Goal: Task Accomplishment & Management: Manage account settings

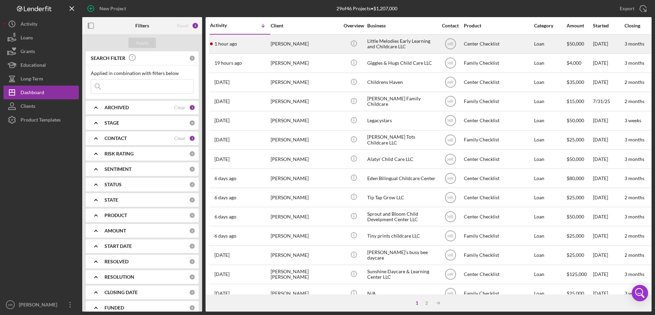
click at [298, 47] on div "[PERSON_NAME]" at bounding box center [304, 44] width 68 height 18
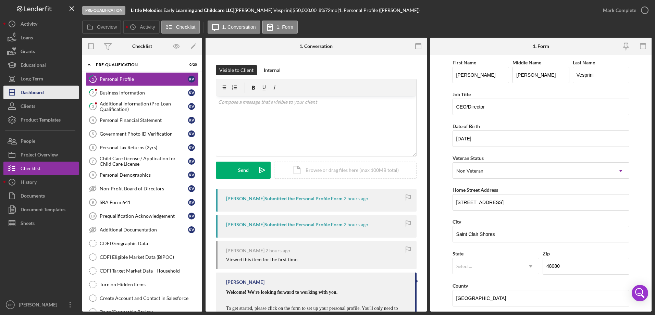
click at [42, 90] on div "Dashboard" at bounding box center [32, 93] width 23 height 15
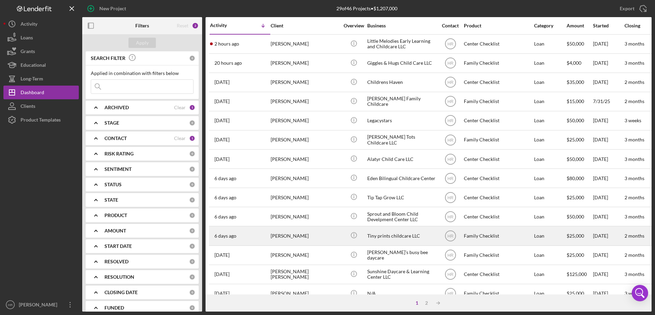
click at [287, 233] on div "[PERSON_NAME]" at bounding box center [304, 236] width 68 height 18
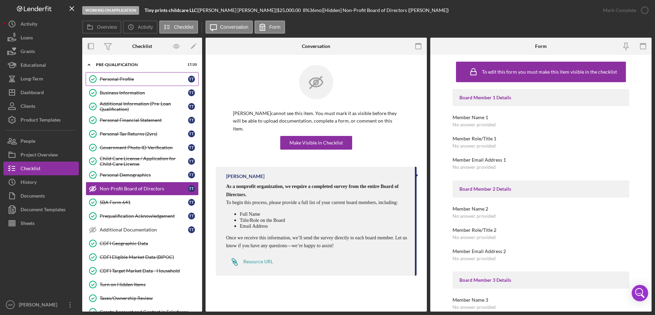
click at [127, 84] on link "Personal Profile Personal Profile T T" at bounding box center [142, 79] width 113 height 14
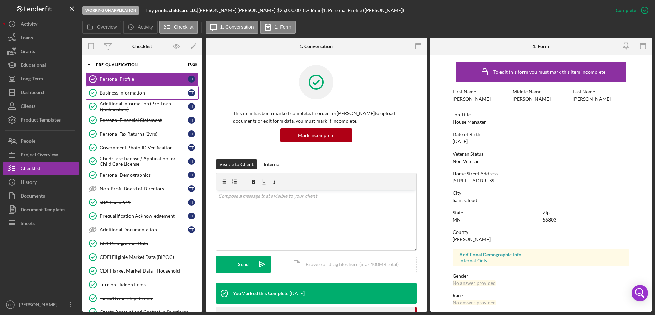
click at [126, 93] on div "Business Information" at bounding box center [144, 92] width 88 height 5
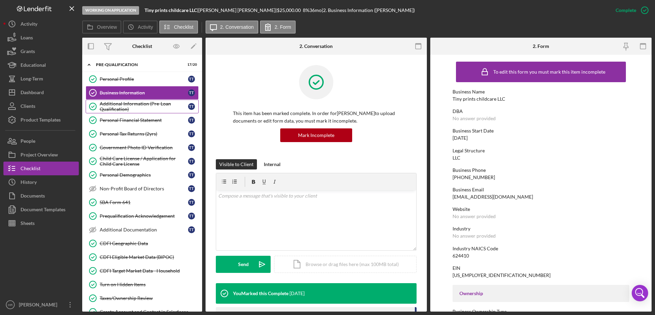
click at [127, 110] on div "Additional Information (Pre-Loan Qualification)" at bounding box center [144, 106] width 88 height 11
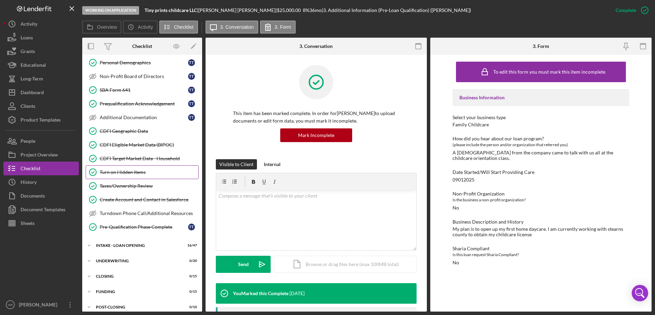
scroll to position [118, 0]
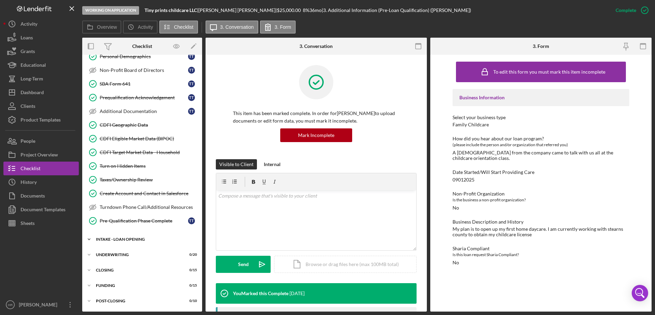
click at [130, 237] on div "Icon/Expander INTAKE - LOAN OPENING 16 / 47" at bounding box center [142, 239] width 120 height 14
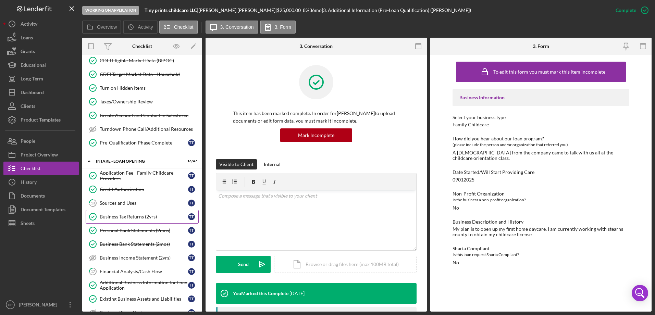
scroll to position [255, 0]
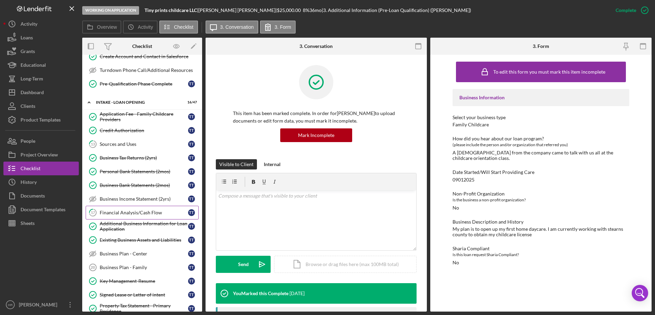
click at [133, 212] on div "Financial Analysis/Cash Flow" at bounding box center [144, 212] width 88 height 5
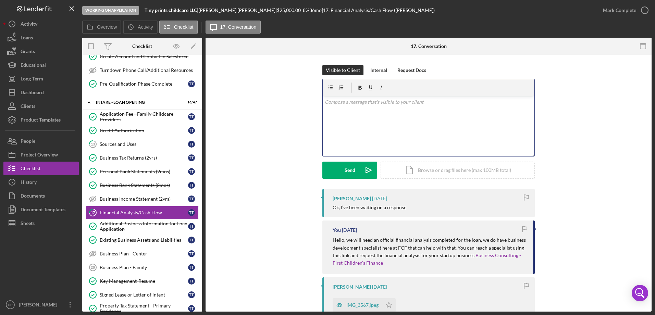
click at [364, 102] on p at bounding box center [429, 102] width 208 height 8
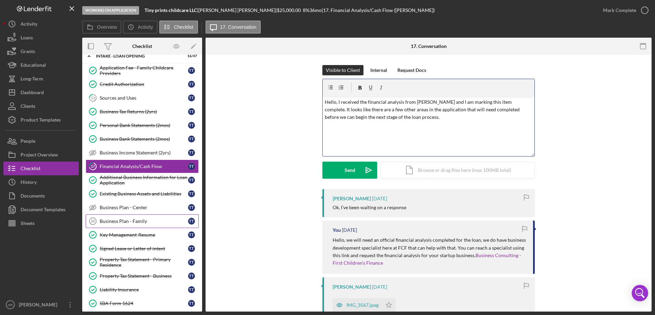
scroll to position [290, 0]
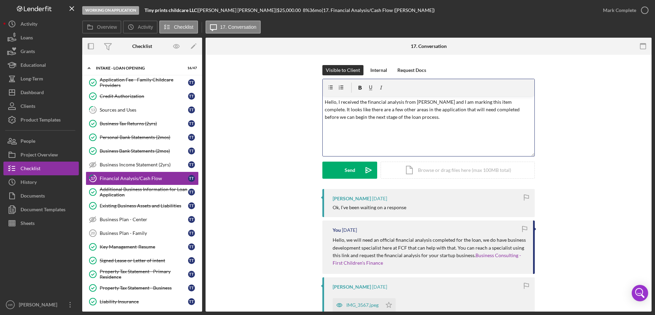
click at [397, 122] on div "v Color teal Color pink Remove color Add row above Add row below Add column bef…" at bounding box center [429, 126] width 212 height 60
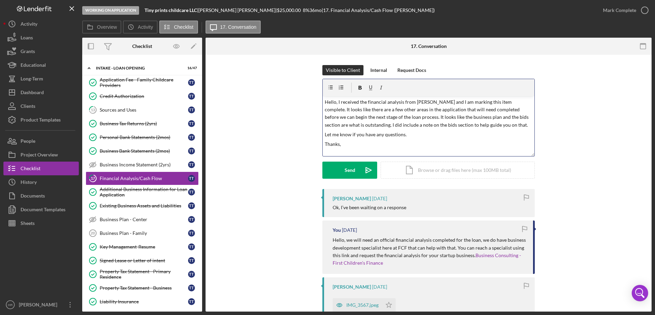
scroll to position [2, 0]
click at [346, 169] on div "Send" at bounding box center [349, 170] width 11 height 17
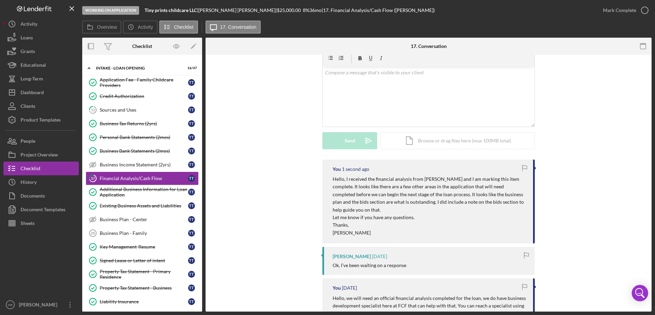
scroll to position [0, 0]
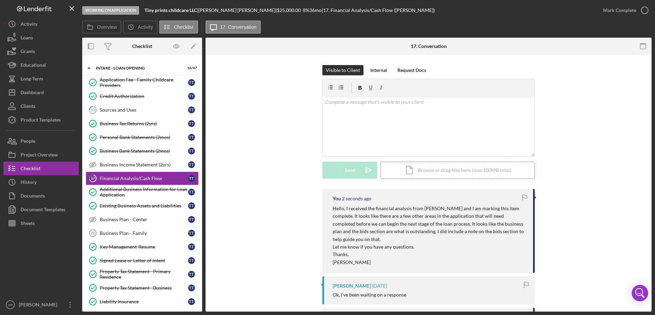
click at [444, 167] on div "Icon/Document Browse or drag files here (max 100MB total) Tap to choose files o…" at bounding box center [457, 170] width 154 height 17
click at [349, 170] on div "Upload" at bounding box center [349, 170] width 15 height 17
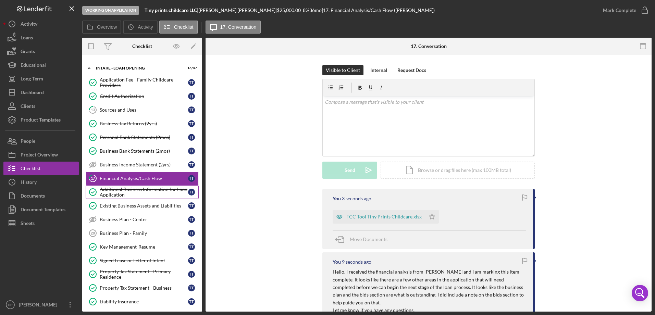
click at [131, 191] on div "Additional Business Information for Loan Application" at bounding box center [144, 192] width 88 height 11
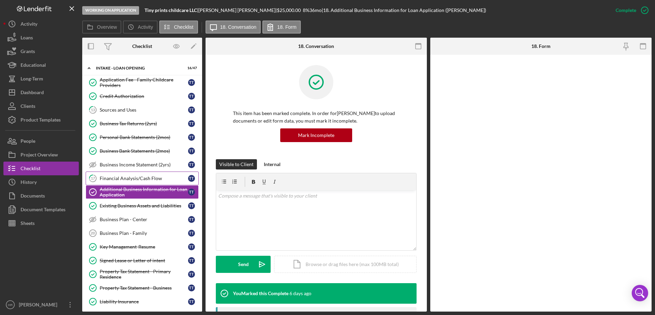
click at [132, 176] on div "Financial Analysis/Cash Flow" at bounding box center [144, 178] width 88 height 5
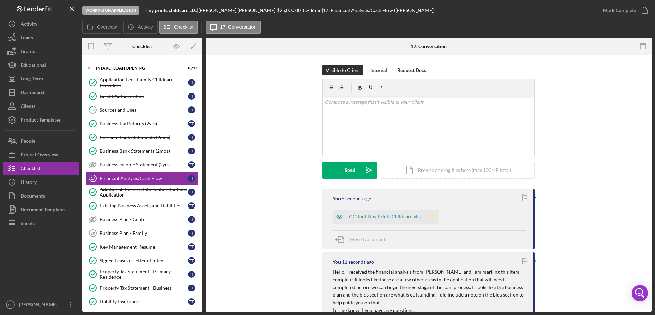
click at [430, 217] on polygon "button" at bounding box center [432, 216] width 6 height 5
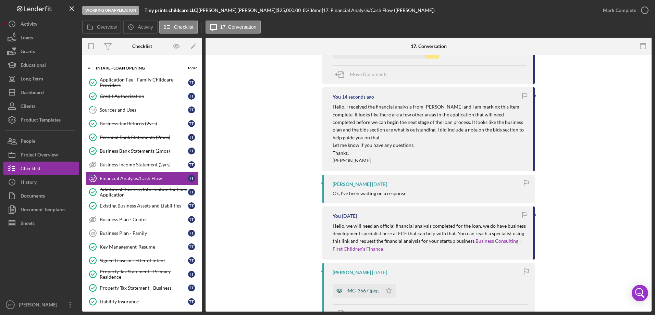
scroll to position [240, 0]
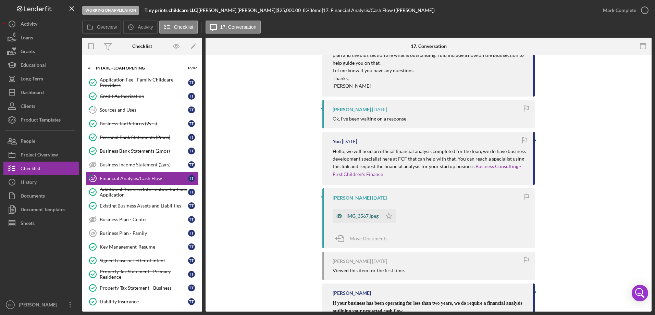
click at [363, 212] on div "IMG_3567.jpeg" at bounding box center [356, 216] width 49 height 14
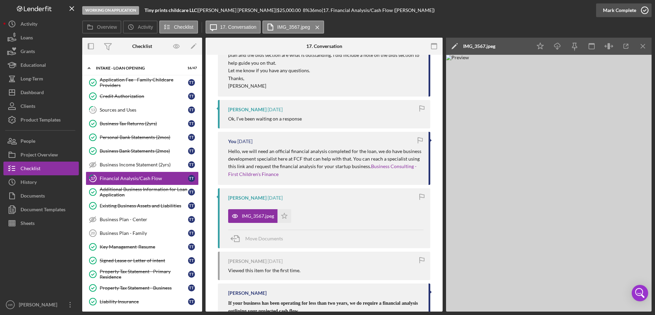
click at [642, 9] on icon "button" at bounding box center [644, 10] width 17 height 17
click at [124, 110] on div "Sources and Uses" at bounding box center [144, 109] width 88 height 5
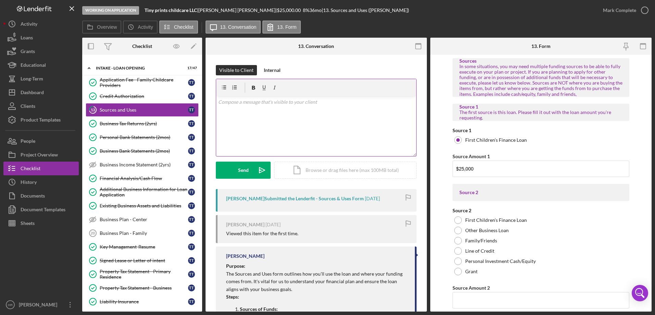
click at [249, 131] on div "v Color teal Color pink Remove color Add row above Add row below Add column bef…" at bounding box center [316, 126] width 200 height 60
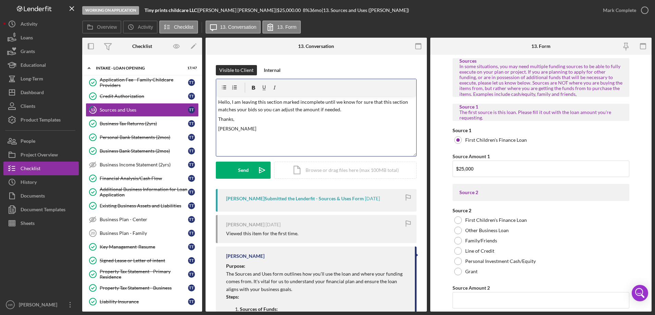
click at [316, 108] on p "Hello, I am leaving this section marked incomplete until we know for sure that …" at bounding box center [316, 105] width 196 height 15
click at [368, 109] on p "Hello, I am leaving this section marked incomplete until we know for sure that …" at bounding box center [316, 105] width 196 height 15
click at [241, 168] on div "Send" at bounding box center [243, 170] width 11 height 17
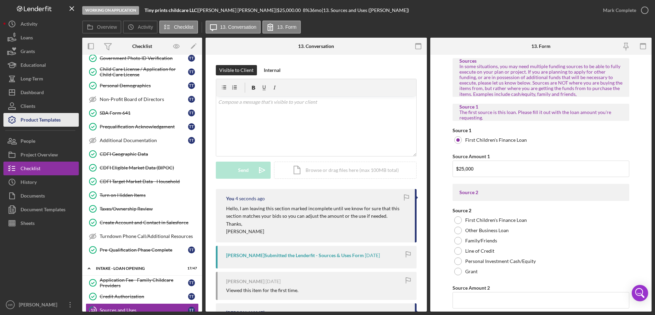
scroll to position [50, 0]
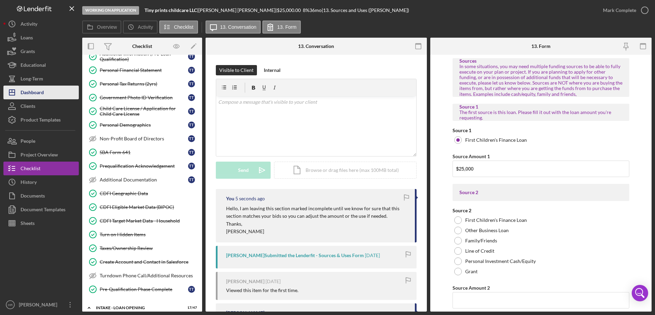
click at [39, 95] on div "Dashboard" at bounding box center [32, 93] width 23 height 15
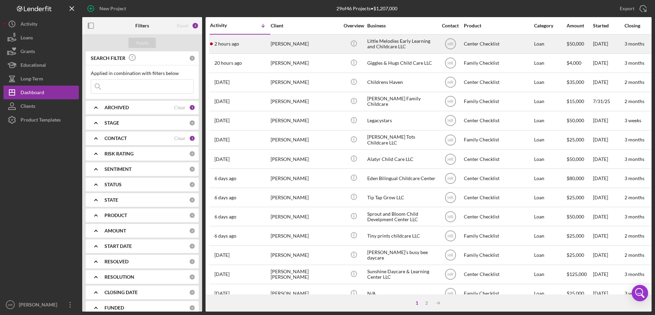
click at [286, 38] on div "[PERSON_NAME]" at bounding box center [304, 44] width 68 height 18
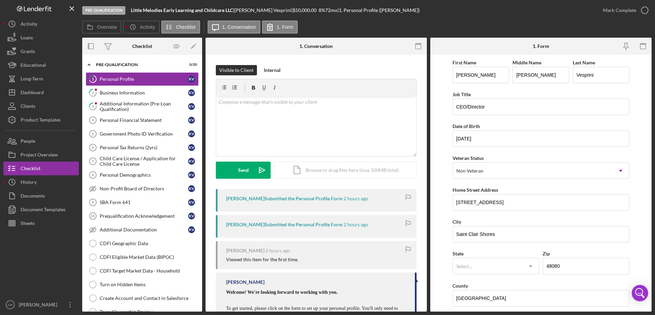
scroll to position [137, 0]
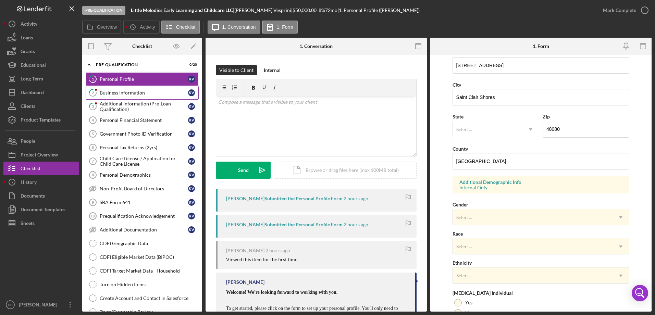
click at [117, 89] on link "2 Business Information K V" at bounding box center [142, 93] width 113 height 14
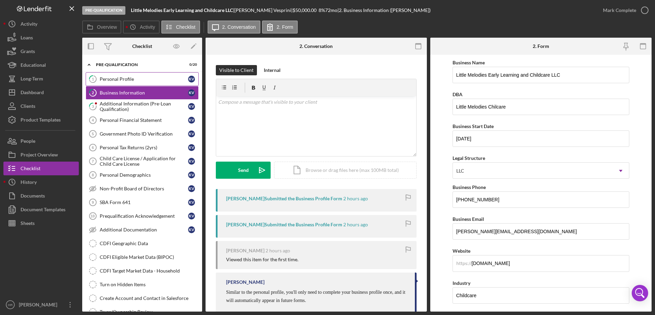
click at [148, 75] on link "1 Personal Profile K V" at bounding box center [142, 79] width 113 height 14
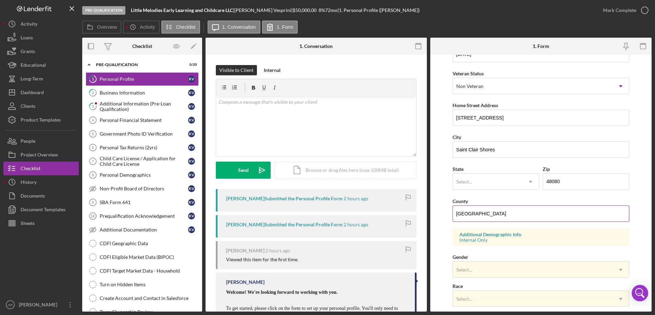
scroll to position [103, 0]
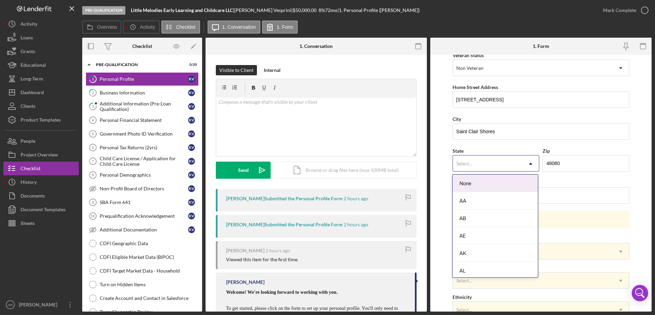
click at [486, 166] on div "Select..." at bounding box center [488, 164] width 70 height 16
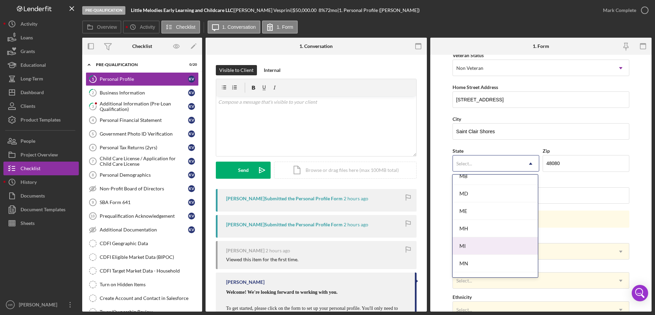
click at [463, 243] on div "MI" at bounding box center [494, 245] width 85 height 17
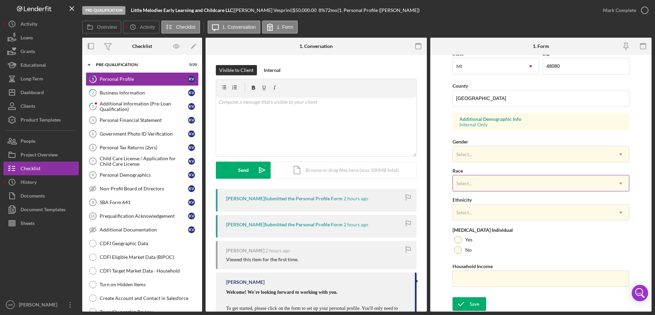
scroll to position [200, 0]
click at [470, 151] on div "Select..." at bounding box center [533, 154] width 160 height 16
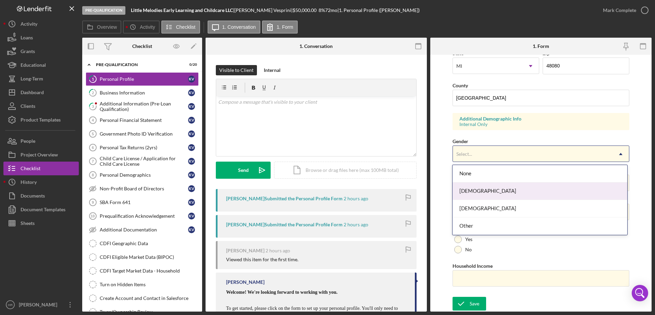
click at [471, 190] on div "[DEMOGRAPHIC_DATA]" at bounding box center [539, 190] width 175 height 17
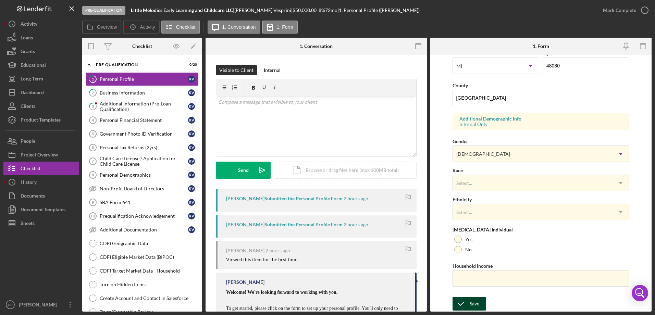
click at [478, 303] on div "Save" at bounding box center [474, 304] width 10 height 14
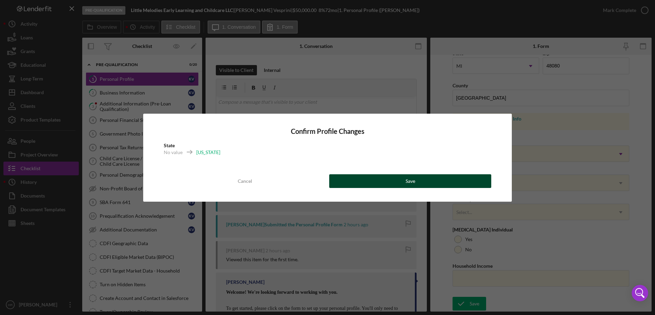
click at [464, 179] on button "Save" at bounding box center [410, 181] width 162 height 14
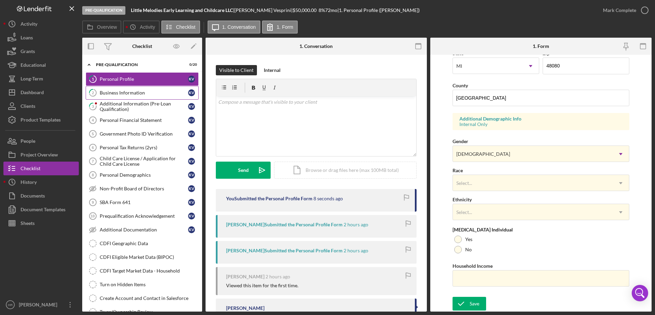
click at [131, 90] on div "Business Information" at bounding box center [144, 92] width 88 height 5
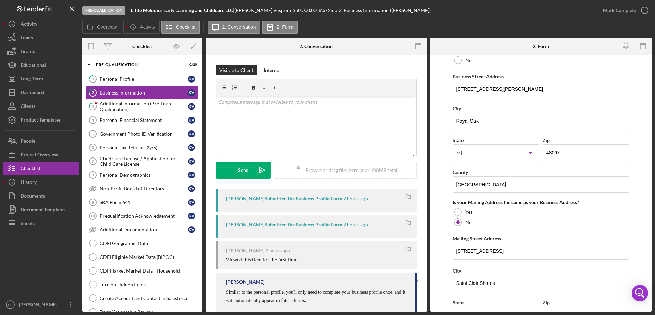
scroll to position [357, 0]
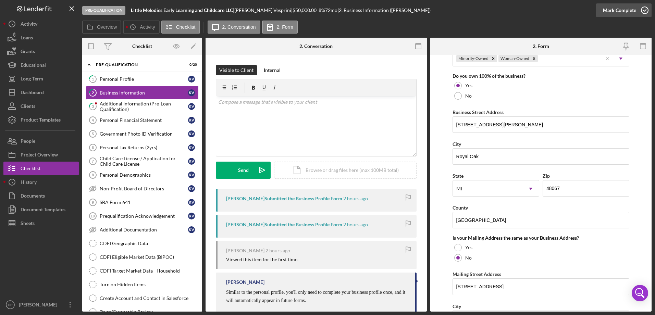
click at [646, 12] on icon "button" at bounding box center [644, 10] width 17 height 17
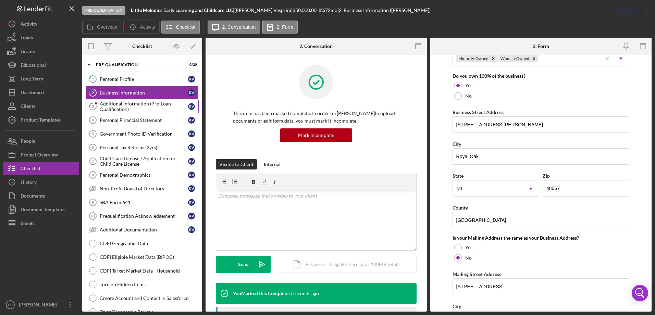
scroll to position [255, 0]
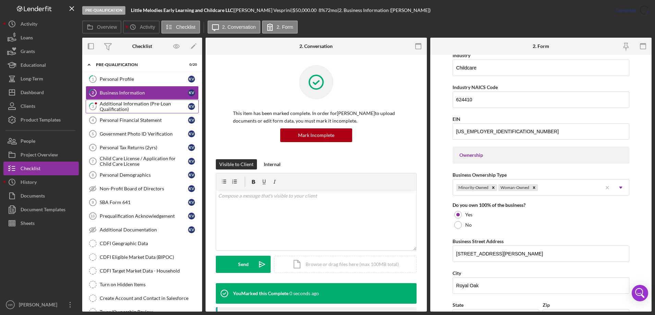
click at [125, 102] on div "Additional Information (Pre-Loan Qualification)" at bounding box center [144, 106] width 88 height 11
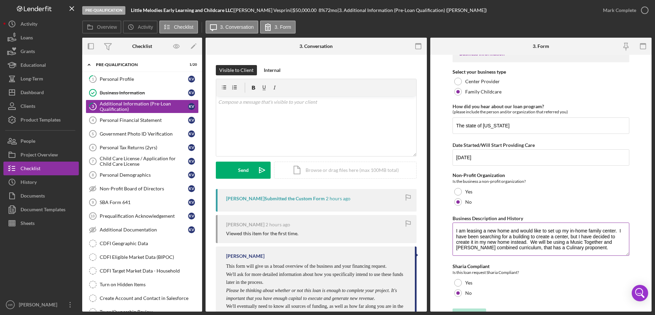
scroll to position [25, 0]
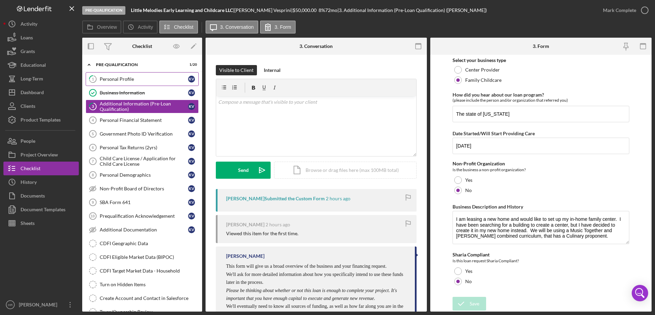
click at [122, 76] on div "Personal Profile" at bounding box center [144, 78] width 88 height 5
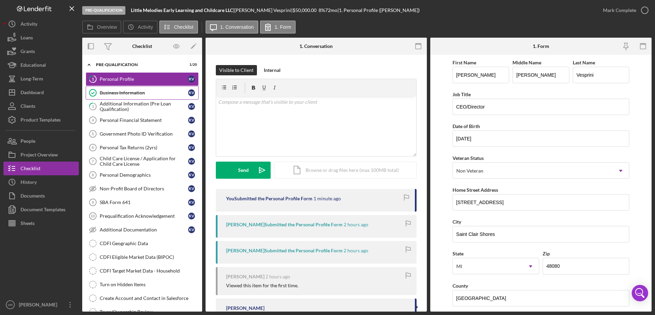
click at [120, 98] on link "Business Information Business Information K V" at bounding box center [142, 93] width 113 height 14
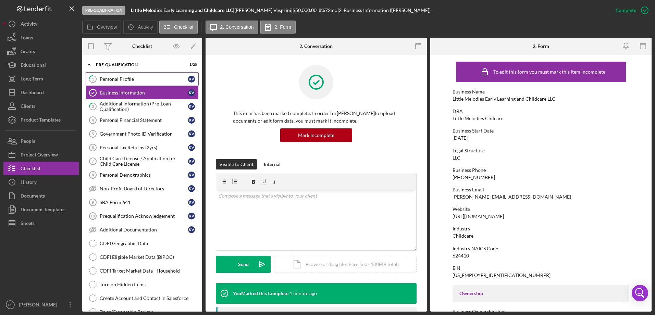
click at [114, 77] on div "Personal Profile" at bounding box center [144, 78] width 88 height 5
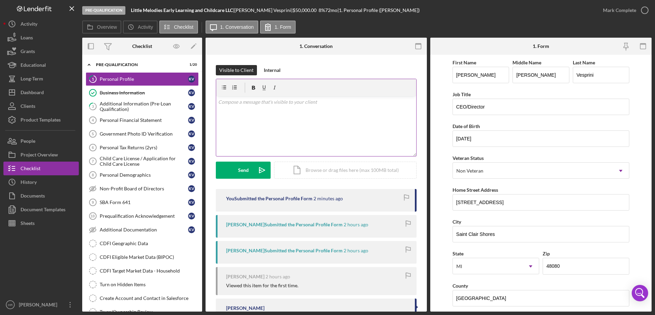
click at [255, 111] on div "v Color teal Color pink Remove color Add row above Add row below Add column bef…" at bounding box center [316, 126] width 200 height 60
click at [127, 106] on div "Additional Information (Pre-Loan Qualification)" at bounding box center [144, 106] width 88 height 11
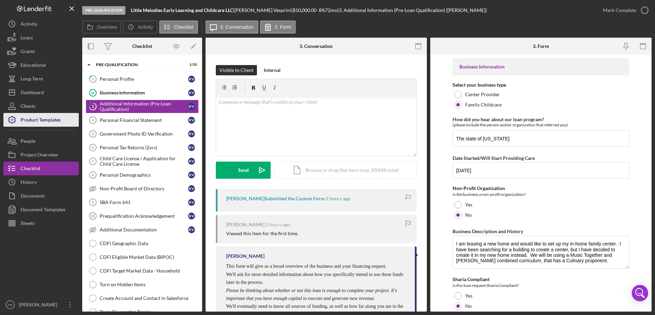
click at [44, 121] on div "Product Templates" at bounding box center [41, 120] width 40 height 15
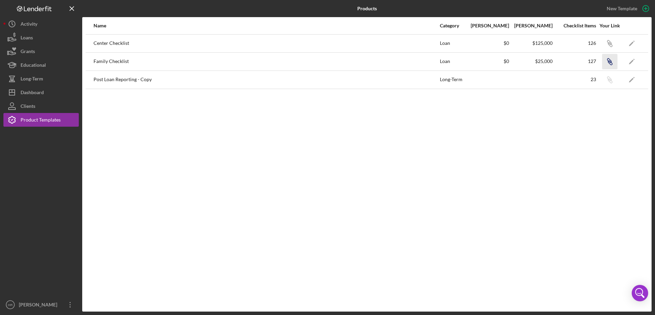
click at [607, 45] on icon "button" at bounding box center [609, 42] width 4 height 4
click at [45, 93] on button "Icon/Dashboard Dashboard" at bounding box center [40, 93] width 75 height 14
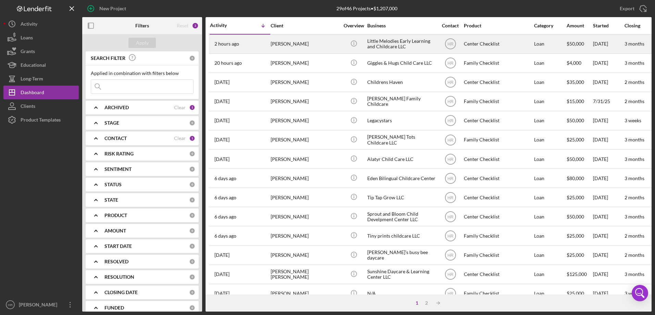
click at [306, 39] on div "[PERSON_NAME]" at bounding box center [304, 44] width 68 height 18
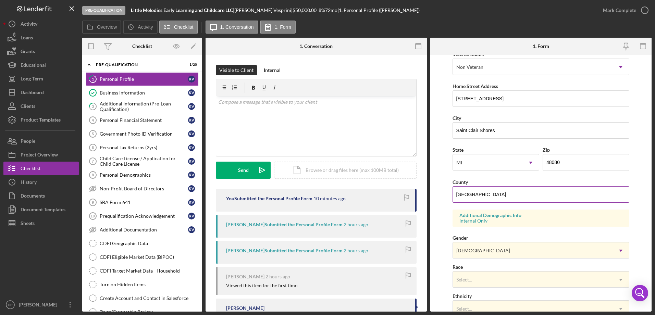
scroll to position [200, 0]
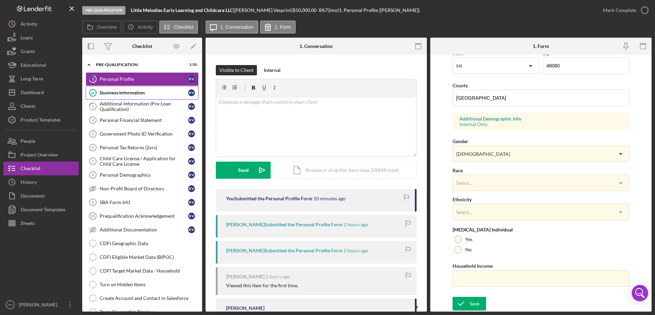
click at [124, 95] on div "Business Information" at bounding box center [144, 92] width 88 height 5
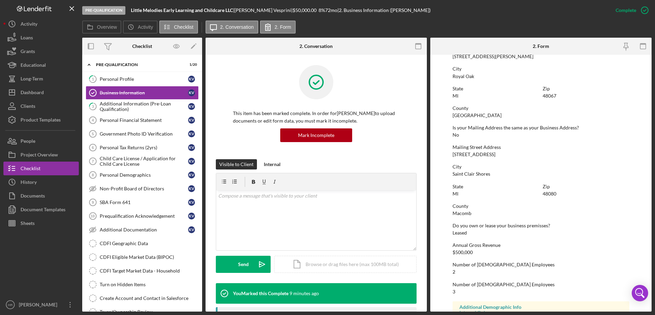
scroll to position [338, 0]
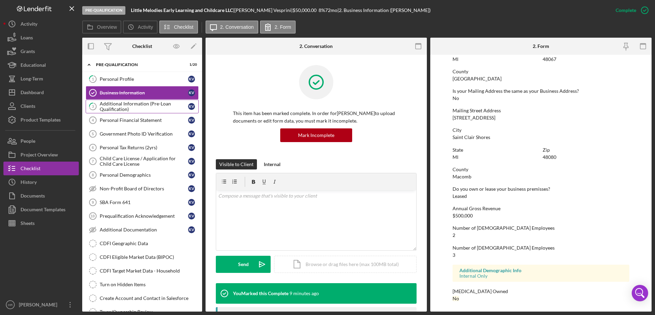
click at [135, 105] on div "Additional Information (Pre-Loan Qualification)" at bounding box center [144, 106] width 88 height 11
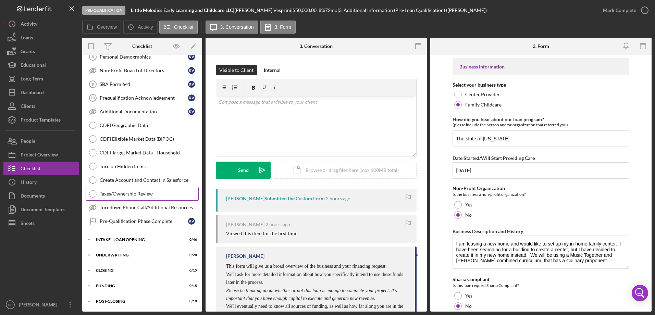
scroll to position [118, 0]
click at [103, 242] on div "Icon/Expander INTAKE - LOAN OPENING 0 / 46" at bounding box center [142, 239] width 120 height 14
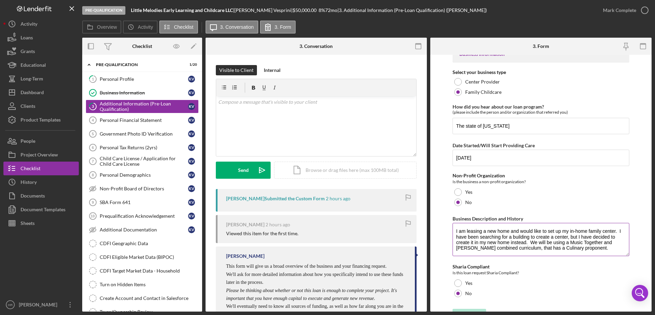
scroll to position [25, 0]
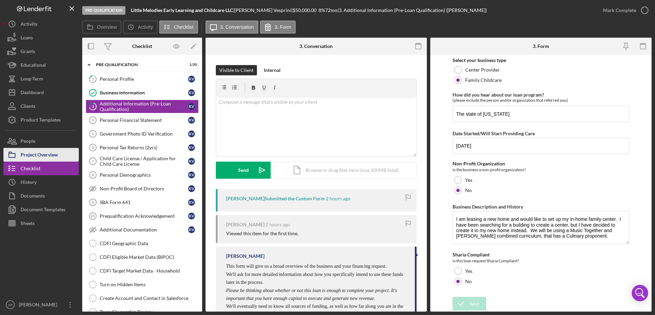
click at [43, 152] on div "Project Overview" at bounding box center [39, 155] width 37 height 15
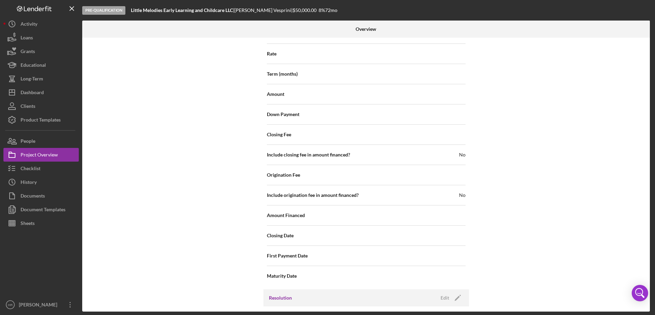
scroll to position [730, 0]
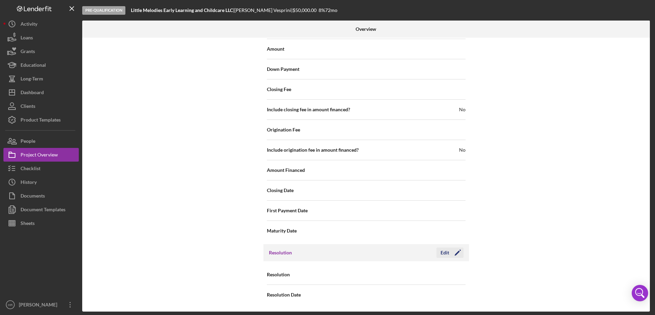
click at [438, 253] on button "Edit Icon/Edit" at bounding box center [449, 253] width 27 height 10
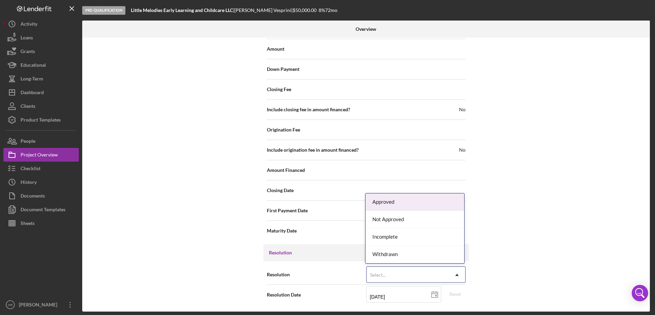
click at [406, 275] on div "Select..." at bounding box center [407, 275] width 82 height 16
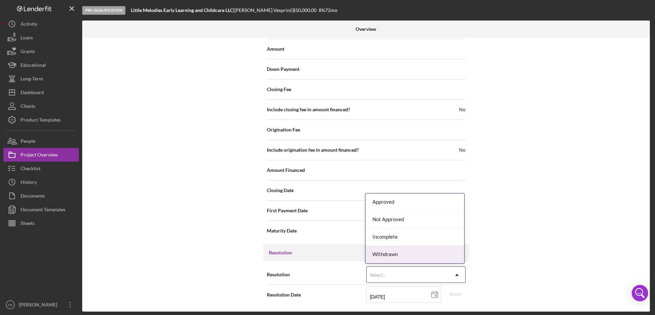
click at [400, 257] on div "Withdrawn" at bounding box center [414, 254] width 99 height 17
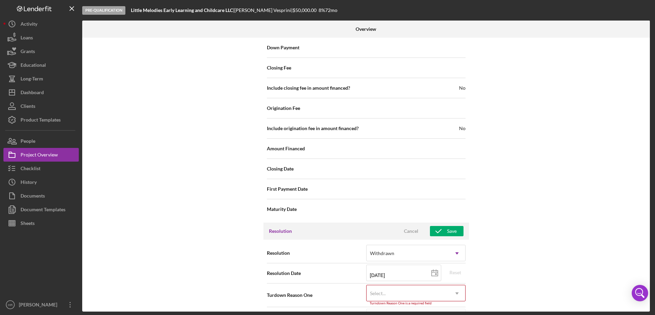
scroll to position [774, 0]
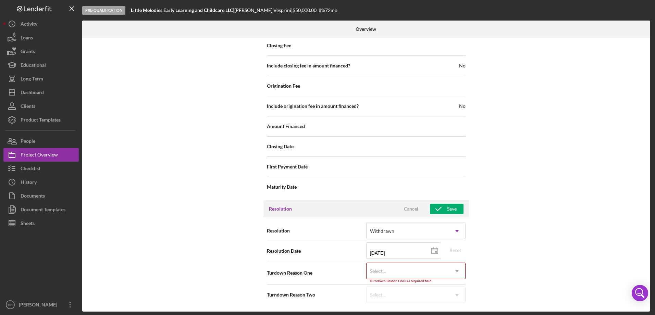
click at [392, 270] on div "Select..." at bounding box center [407, 271] width 82 height 16
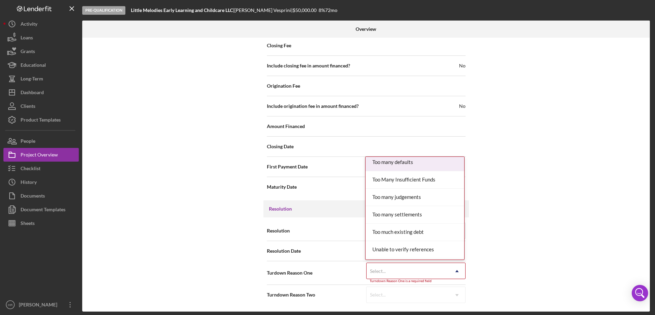
scroll to position [753, 0]
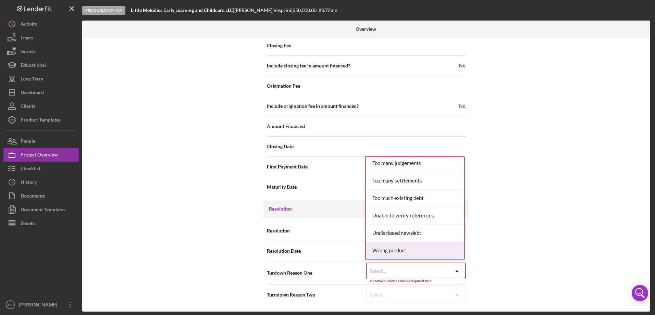
click at [389, 246] on div "Wrong product" at bounding box center [414, 250] width 99 height 17
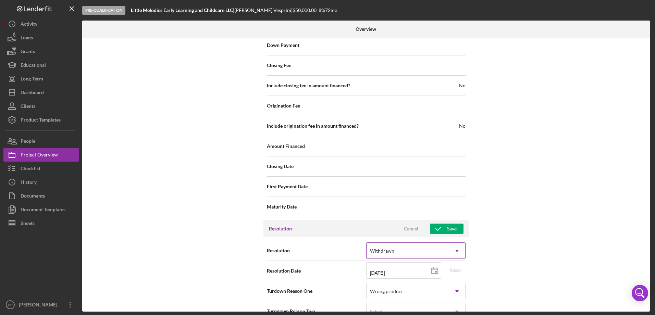
scroll to position [771, 0]
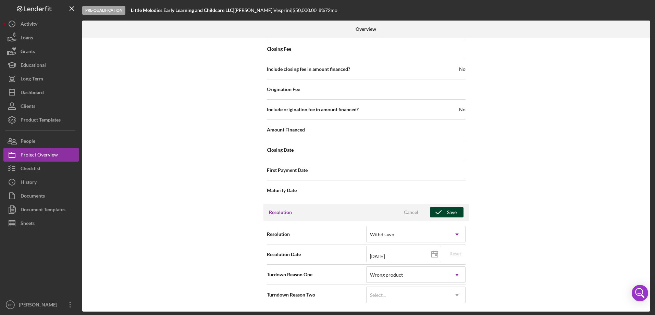
click at [447, 217] on div "Save" at bounding box center [452, 212] width 10 height 10
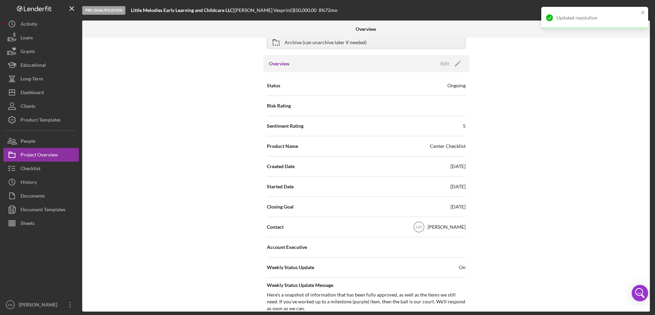
scroll to position [0, 0]
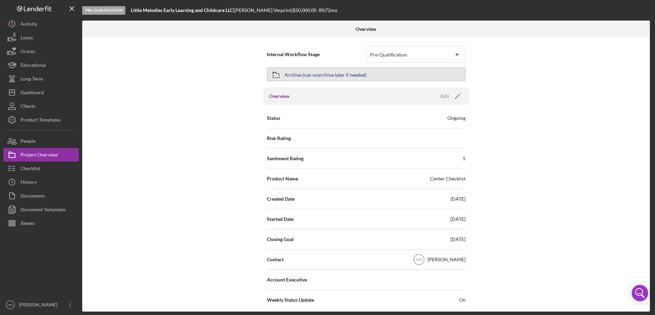
click at [321, 76] on div "Archive (can unarchive later if needed)" at bounding box center [326, 74] width 82 height 12
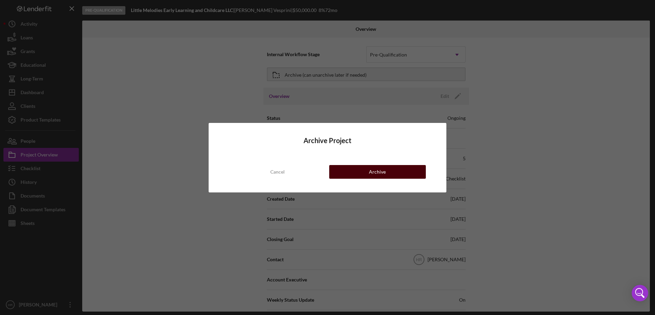
click at [382, 169] on div "Archive" at bounding box center [377, 172] width 17 height 14
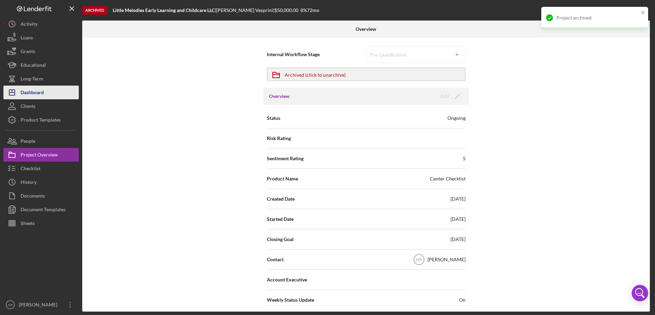
click at [40, 91] on div "Dashboard" at bounding box center [32, 93] width 23 height 15
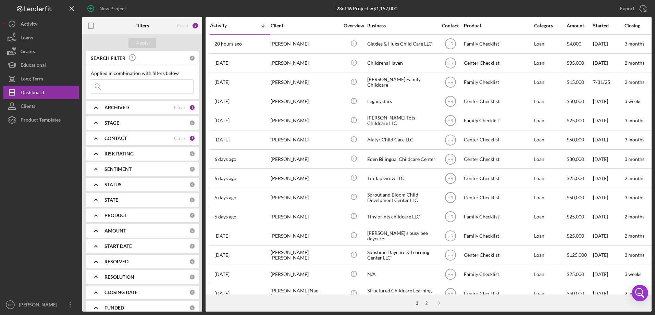
click at [97, 123] on polyline at bounding box center [95, 122] width 3 height 1
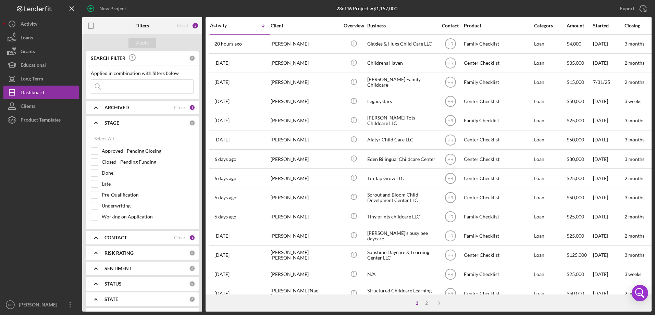
click at [94, 122] on icon "Icon/Expander" at bounding box center [95, 122] width 17 height 17
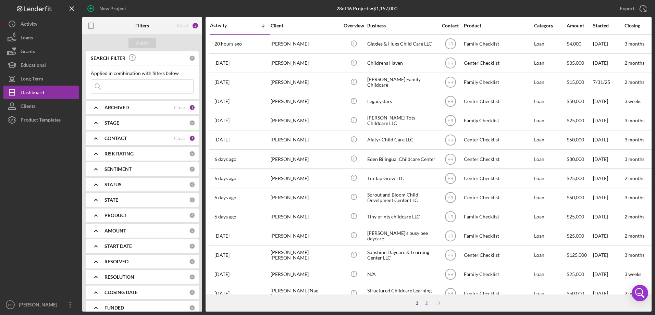
click at [101, 106] on icon "Icon/Expander" at bounding box center [95, 107] width 17 height 17
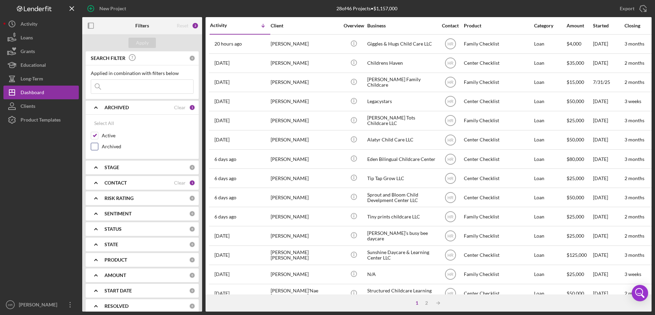
click at [105, 148] on label "Archived" at bounding box center [148, 146] width 92 height 7
click at [98, 148] on input "Archived" at bounding box center [94, 146] width 7 height 7
checkbox input "true"
click at [146, 43] on div "Apply" at bounding box center [142, 43] width 13 height 10
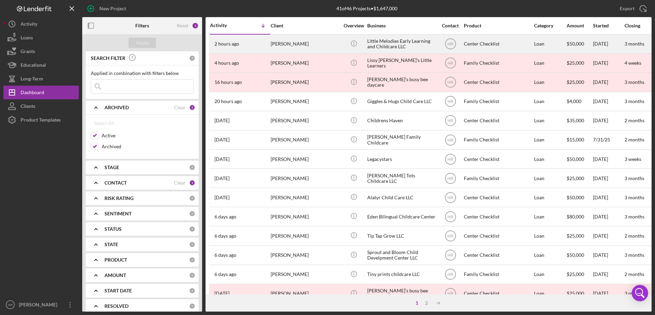
click at [330, 38] on div "[PERSON_NAME]" at bounding box center [304, 44] width 68 height 18
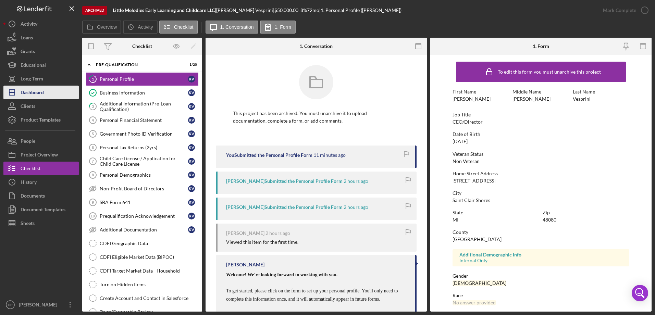
click at [33, 96] on div "Dashboard" at bounding box center [32, 93] width 23 height 15
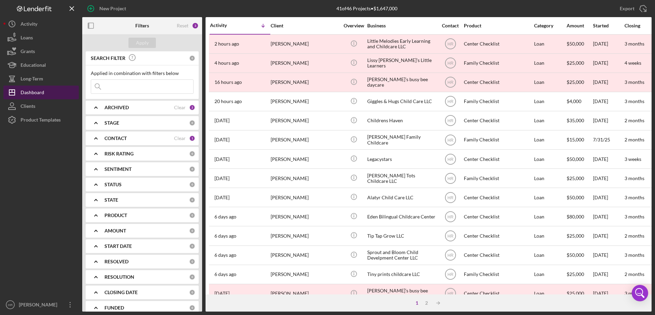
click at [40, 96] on div "Dashboard" at bounding box center [33, 93] width 24 height 15
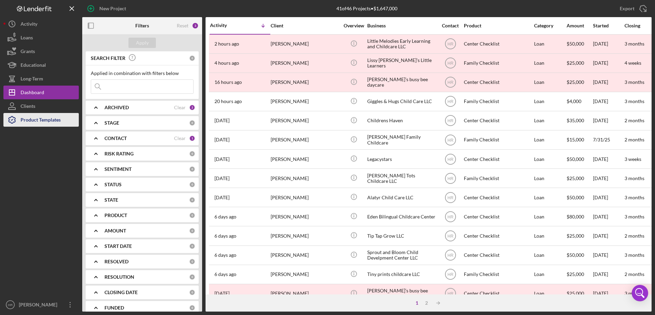
click at [37, 118] on div "Product Templates" at bounding box center [41, 120] width 40 height 15
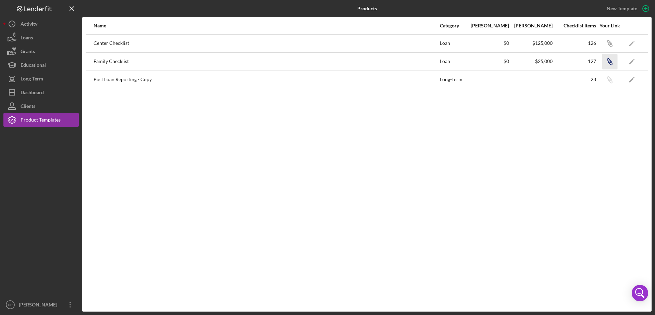
click at [607, 61] on icon "Icon/Link" at bounding box center [609, 61] width 15 height 15
click at [606, 40] on icon "Icon/Link" at bounding box center [609, 43] width 15 height 15
click at [48, 89] on button "Icon/Dashboard Dashboard" at bounding box center [40, 93] width 75 height 14
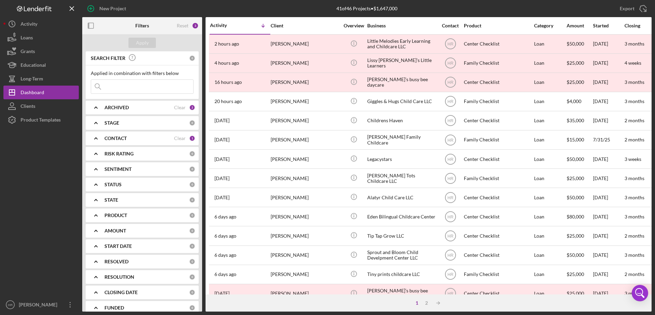
click at [121, 113] on div "ARCHIVED Clear 2" at bounding box center [149, 108] width 91 height 14
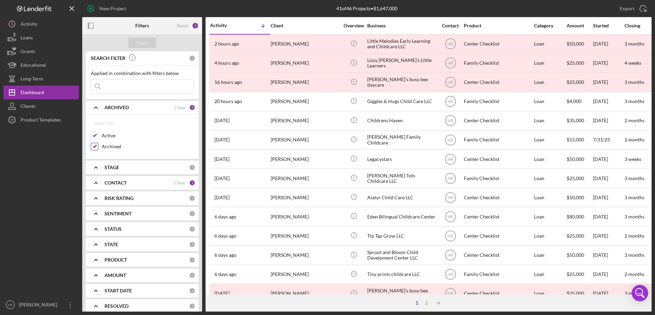
click at [109, 146] on label "Archived" at bounding box center [148, 146] width 92 height 7
click at [98, 146] on input "Archived" at bounding box center [94, 146] width 7 height 7
click at [145, 41] on div "Apply" at bounding box center [142, 43] width 13 height 10
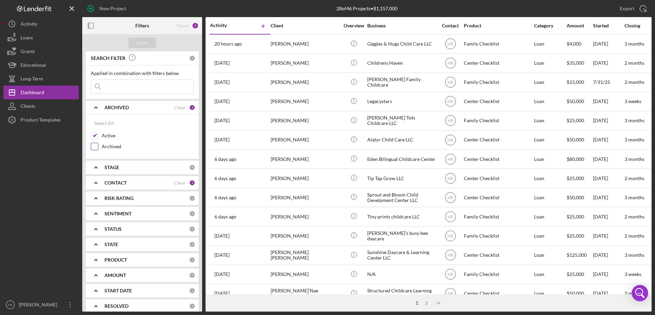
click at [94, 151] on div "Archived" at bounding box center [142, 148] width 103 height 11
click at [93, 147] on input "Archived" at bounding box center [94, 146] width 7 height 7
click at [150, 39] on button "Apply" at bounding box center [141, 43] width 27 height 10
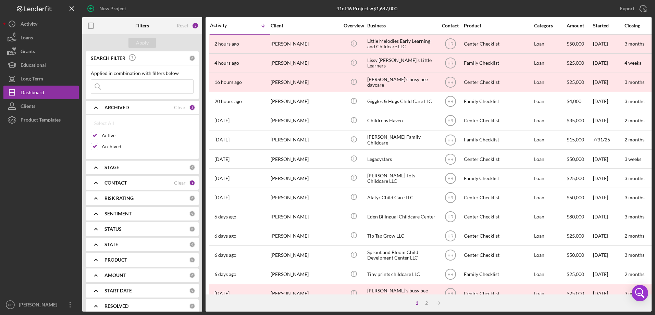
click at [93, 145] on input "Archived" at bounding box center [94, 146] width 7 height 7
checkbox input "false"
click at [142, 40] on div "Apply" at bounding box center [142, 43] width 13 height 10
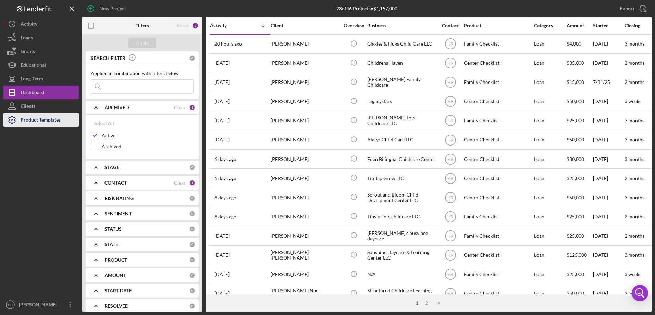
click at [38, 123] on div "Product Templates" at bounding box center [41, 120] width 40 height 15
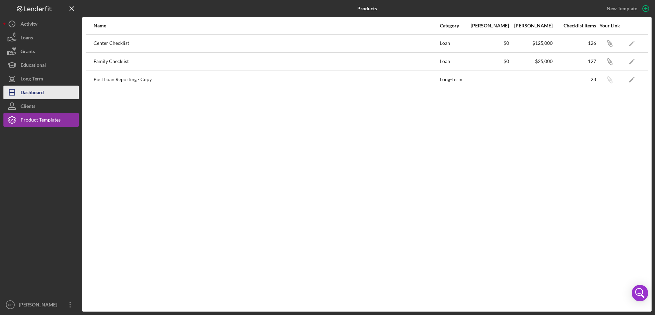
click at [33, 87] on div "Dashboard" at bounding box center [32, 93] width 23 height 15
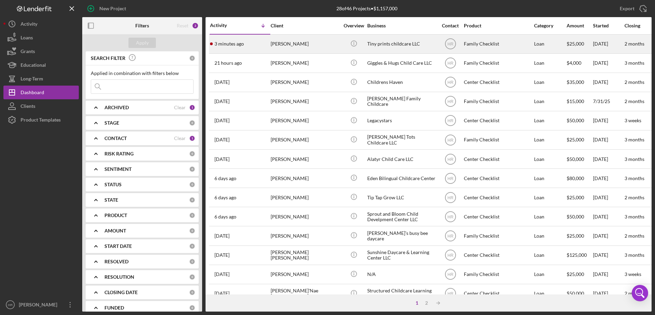
click at [292, 37] on div "[PERSON_NAME]" at bounding box center [304, 44] width 68 height 18
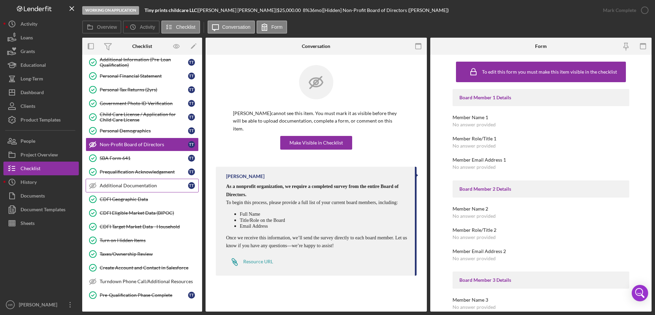
scroll to position [118, 0]
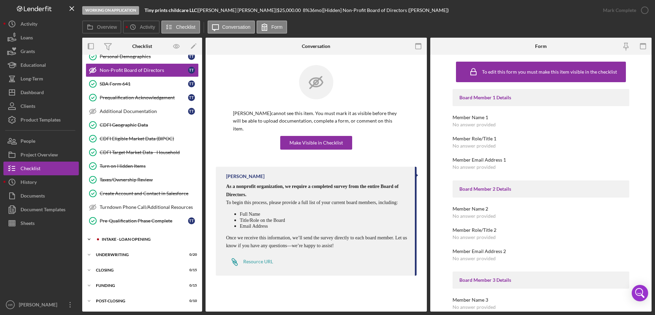
click at [119, 237] on div "Icon/Expander INTAKE - LOAN OPENING 17 / 47" at bounding box center [142, 239] width 120 height 14
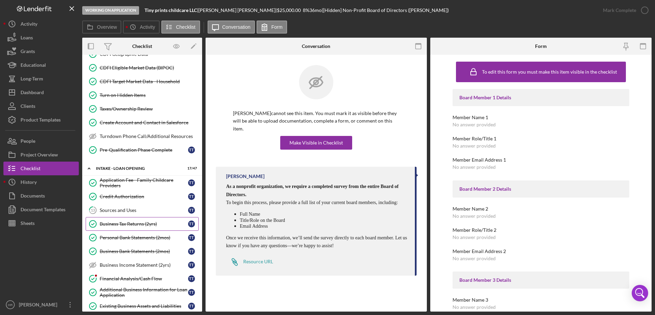
scroll to position [221, 0]
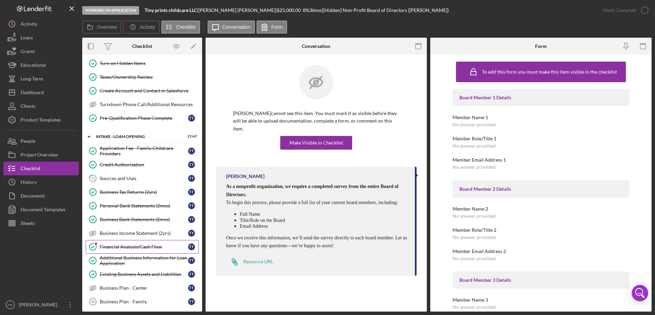
click at [120, 249] on div "Financial Analysis/Cash Flow" at bounding box center [144, 246] width 88 height 5
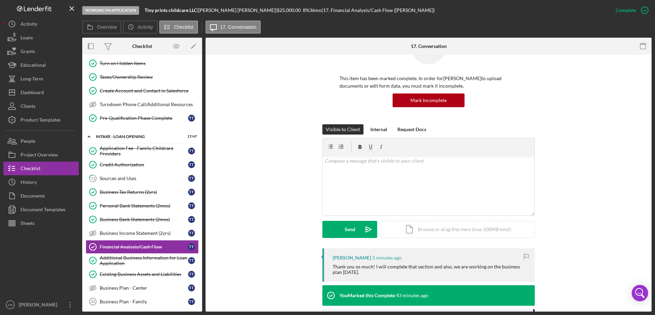
scroll to position [68, 0]
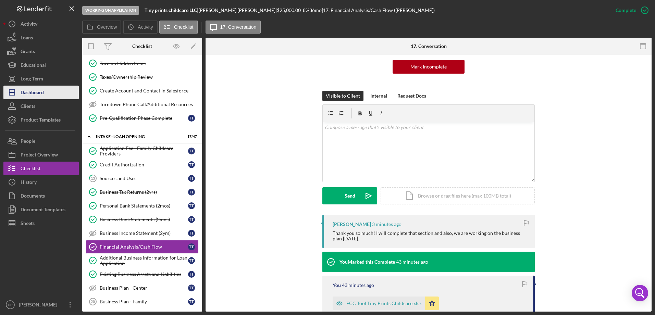
click at [42, 91] on div "Dashboard" at bounding box center [32, 93] width 23 height 15
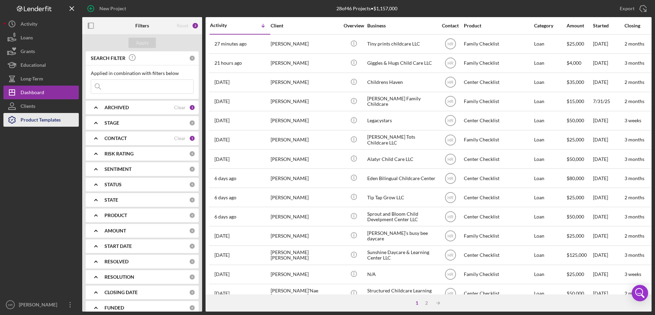
click at [12, 121] on polyline "button" at bounding box center [12, 119] width 2 height 1
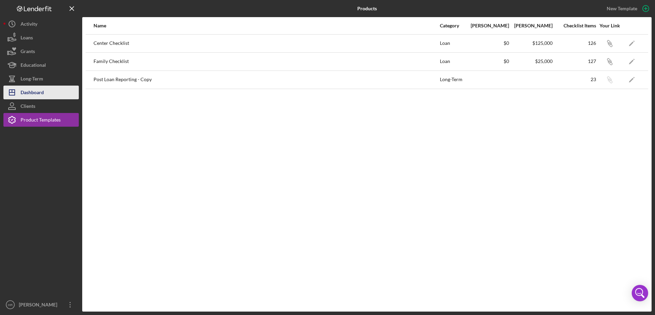
click at [36, 93] on div "Dashboard" at bounding box center [32, 93] width 23 height 15
